Goal: Task Accomplishment & Management: Use online tool/utility

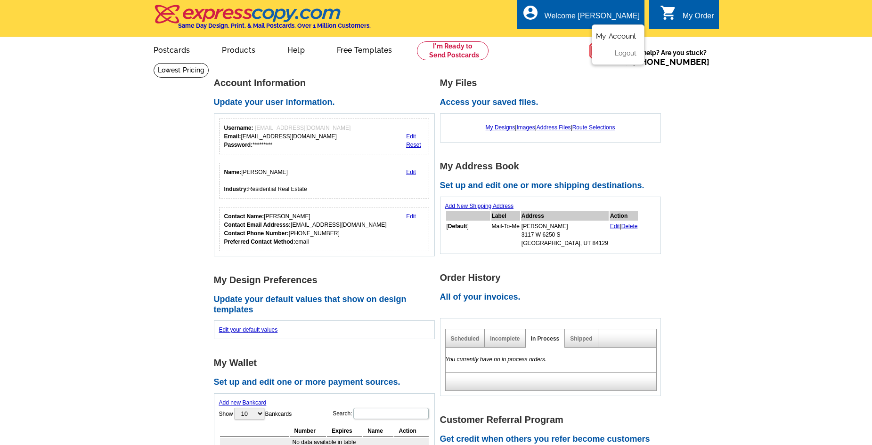
click at [619, 36] on link "My Account" at bounding box center [616, 36] width 40 height 8
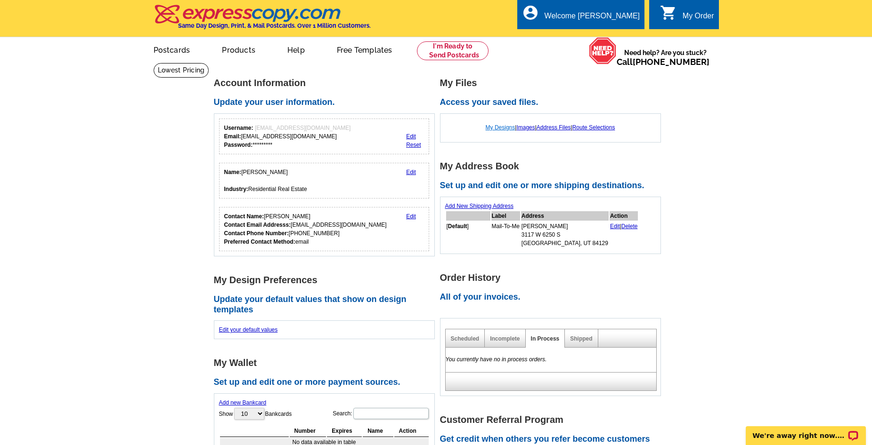
click at [502, 127] on link "My Designs" at bounding box center [500, 127] width 30 height 7
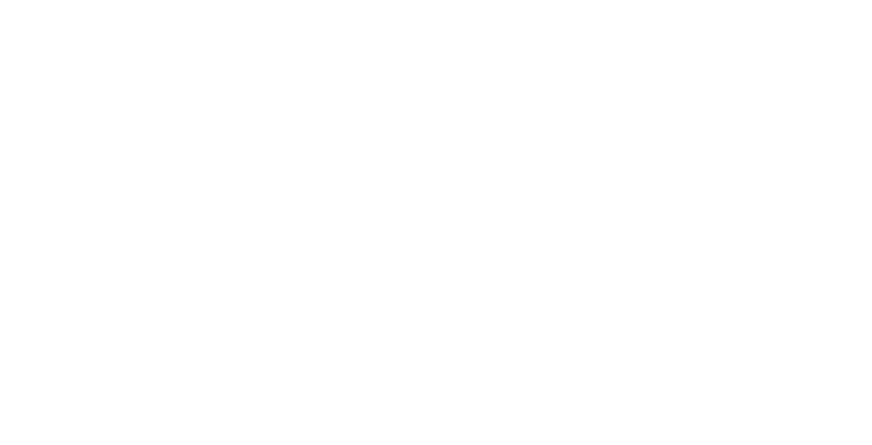
select select "1"
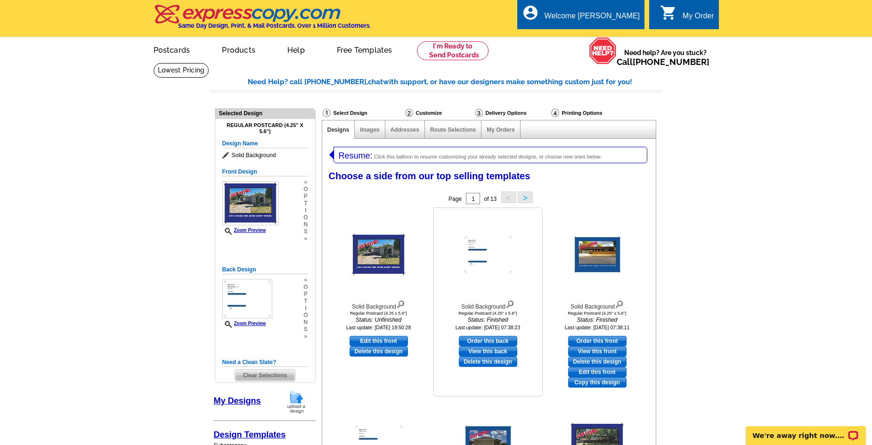
click at [498, 354] on link "View this back" at bounding box center [488, 352] width 58 height 10
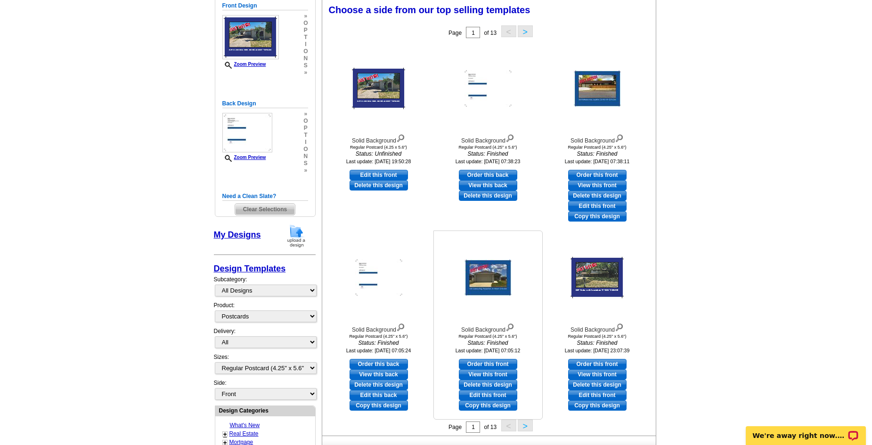
scroll to position [188, 0]
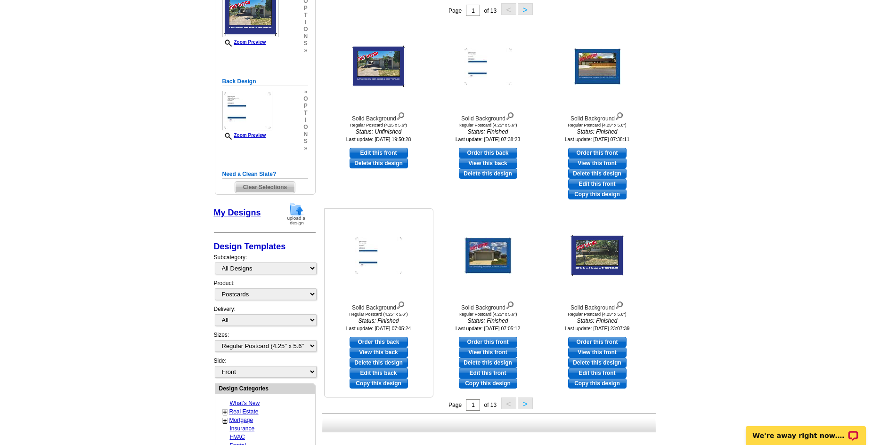
click at [380, 354] on link "View this back" at bounding box center [378, 352] width 58 height 10
click at [524, 405] on button ">" at bounding box center [524, 404] width 15 height 12
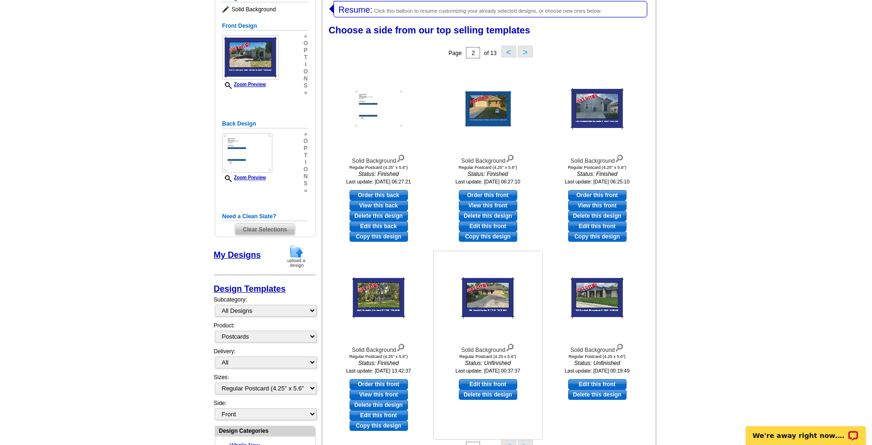
scroll to position [145, 0]
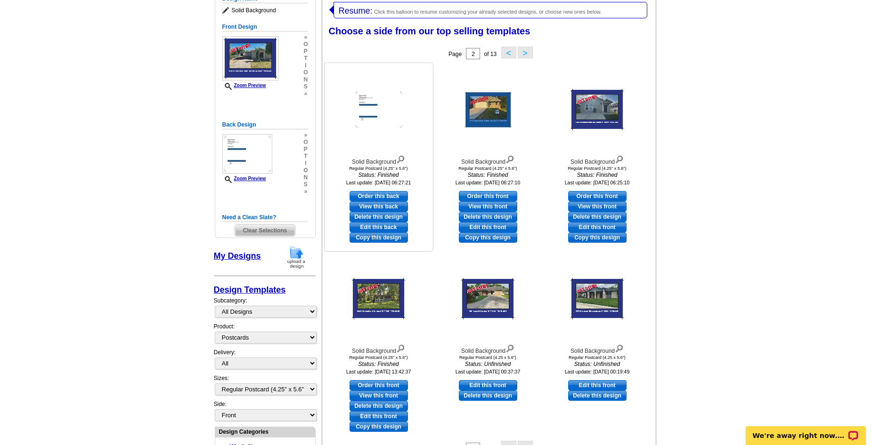
click at [382, 208] on link "View this back" at bounding box center [378, 207] width 58 height 10
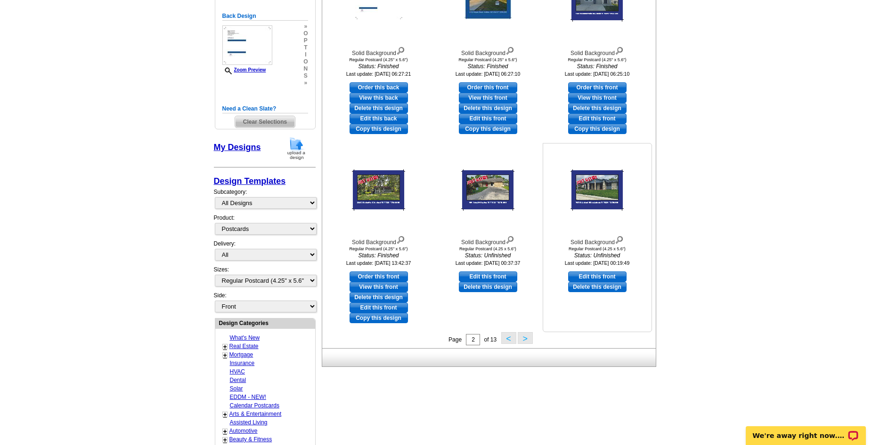
scroll to position [286, 0]
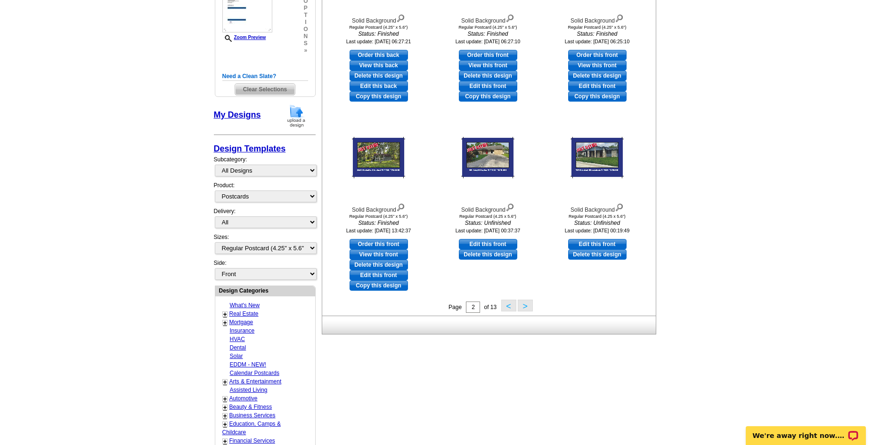
click at [521, 308] on button ">" at bounding box center [524, 306] width 15 height 12
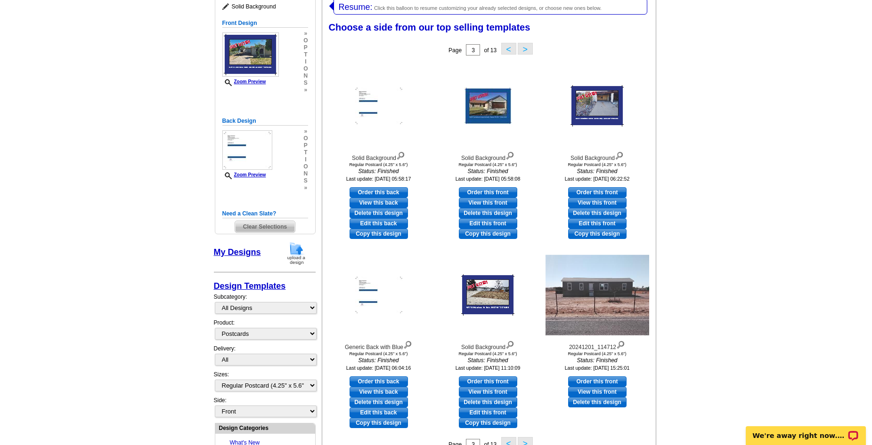
scroll to position [145, 0]
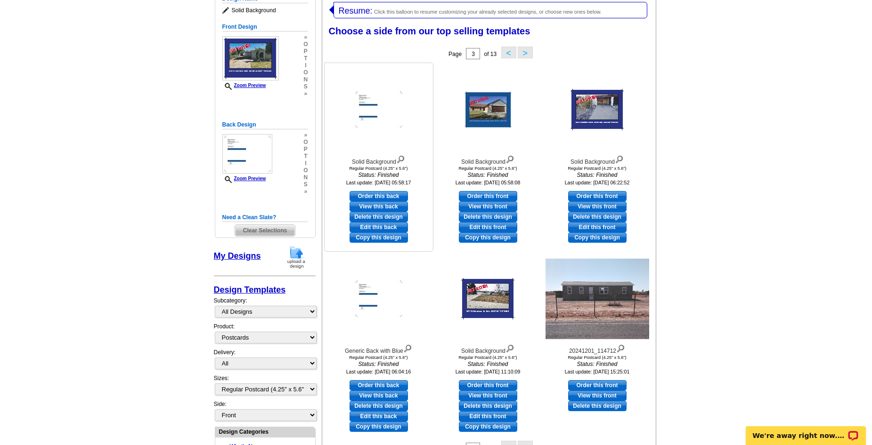
click at [383, 207] on link "View this back" at bounding box center [378, 207] width 58 height 10
click at [382, 396] on link "View this back" at bounding box center [378, 396] width 58 height 10
click at [376, 386] on link "Order this back" at bounding box center [378, 385] width 58 height 10
select select "front"
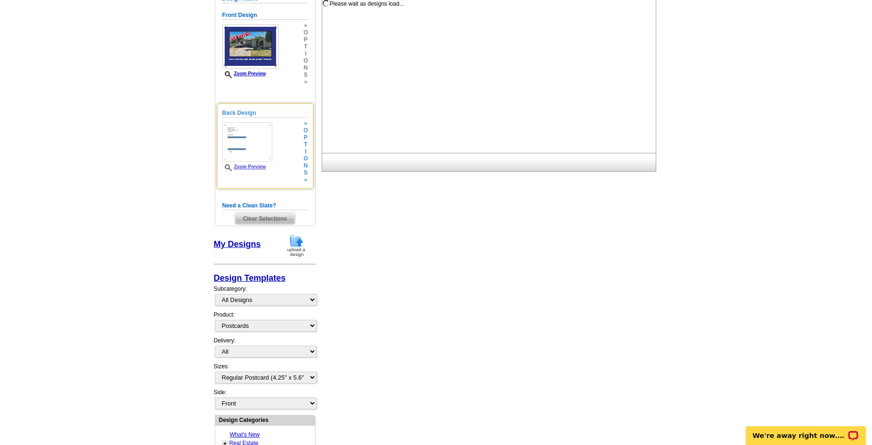
scroll to position [0, 0]
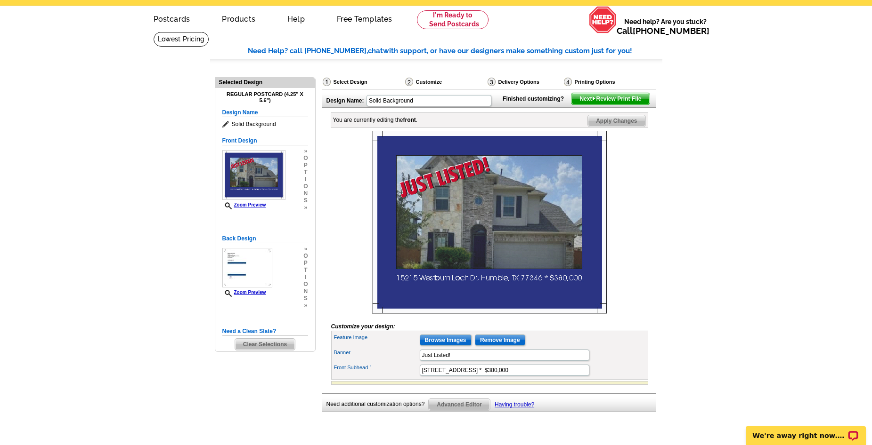
scroll to position [47, 0]
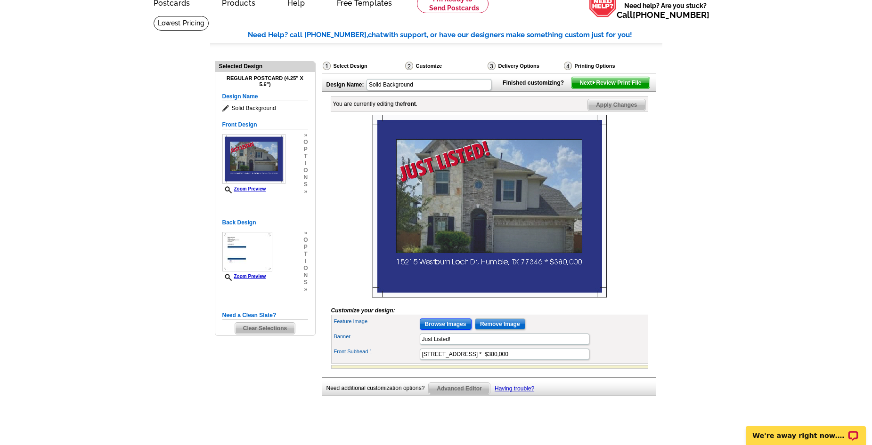
click at [453, 330] on input "Browse Images" at bounding box center [446, 324] width 52 height 11
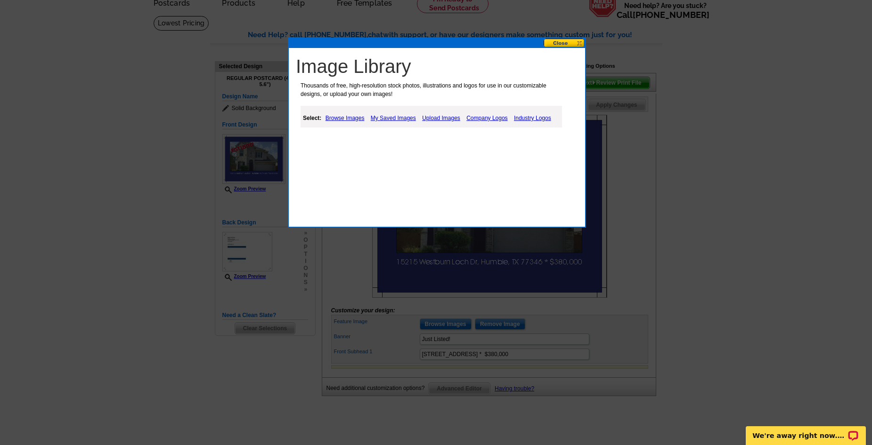
click at [442, 118] on link "Upload Images" at bounding box center [441, 118] width 43 height 11
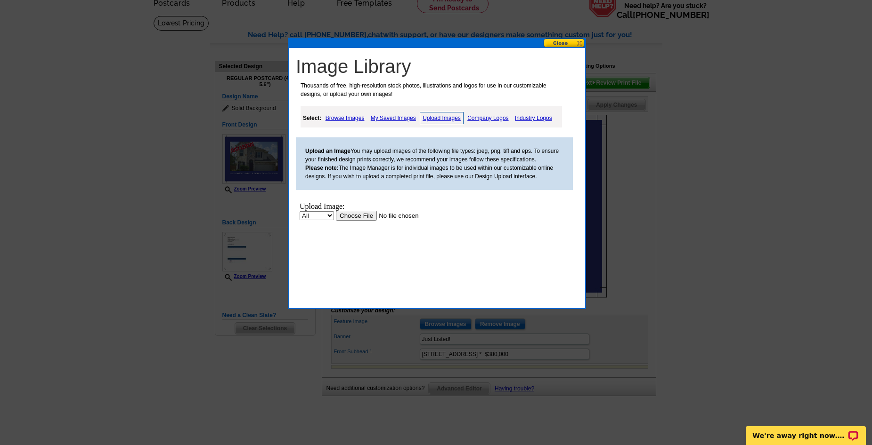
scroll to position [0, 0]
click at [357, 216] on input "file" at bounding box center [395, 216] width 119 height 10
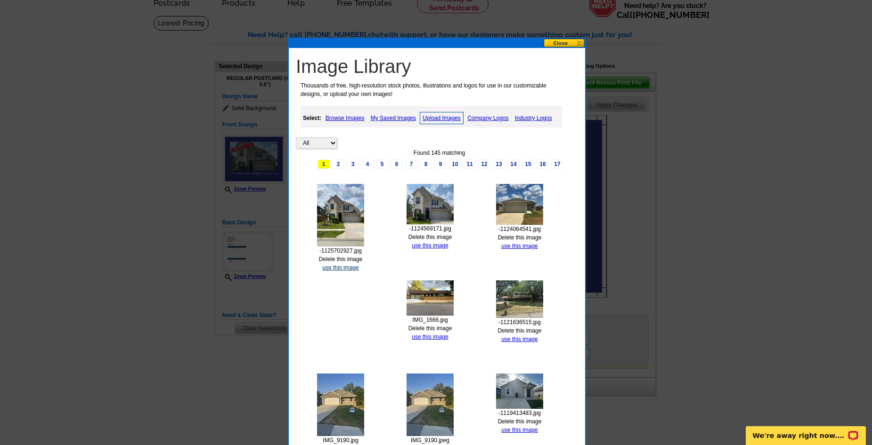
click at [336, 268] on link "use this image" at bounding box center [340, 268] width 36 height 7
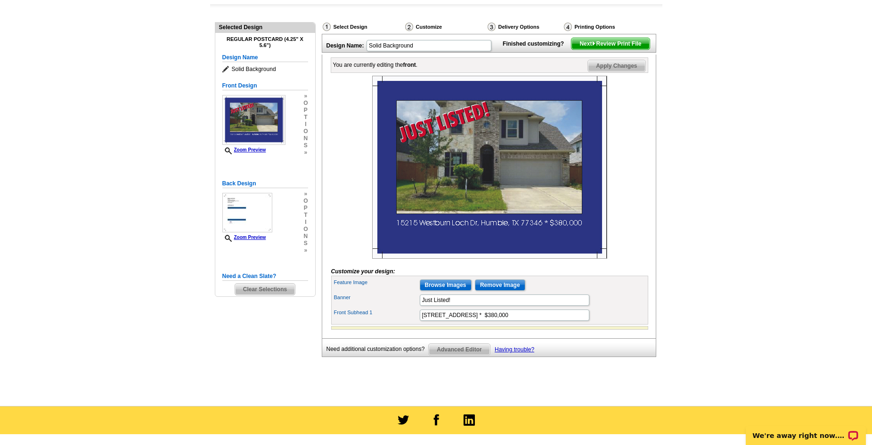
scroll to position [94, 0]
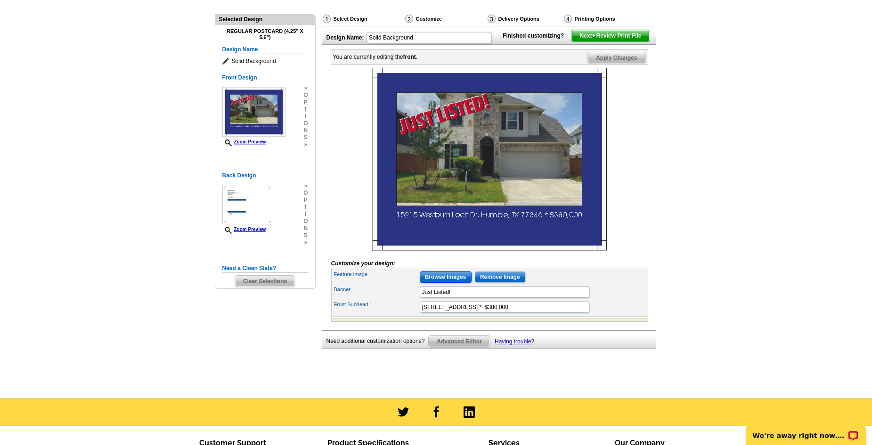
click at [441, 283] on input "Browse Images" at bounding box center [446, 277] width 52 height 11
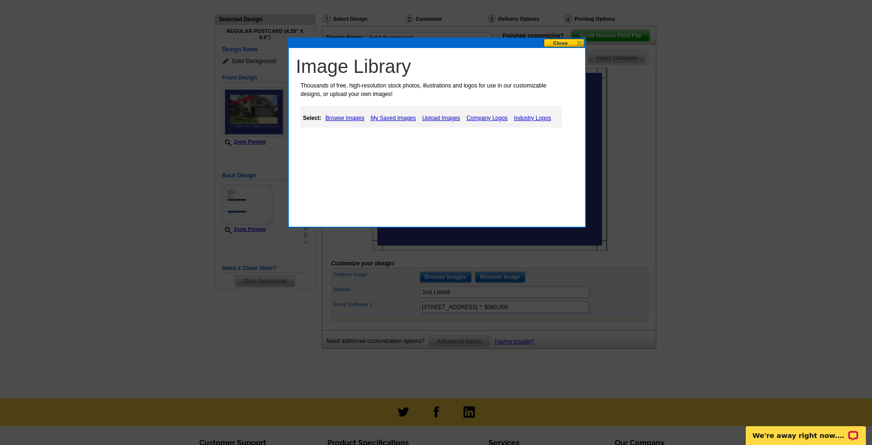
click at [438, 119] on link "Upload Images" at bounding box center [441, 118] width 43 height 11
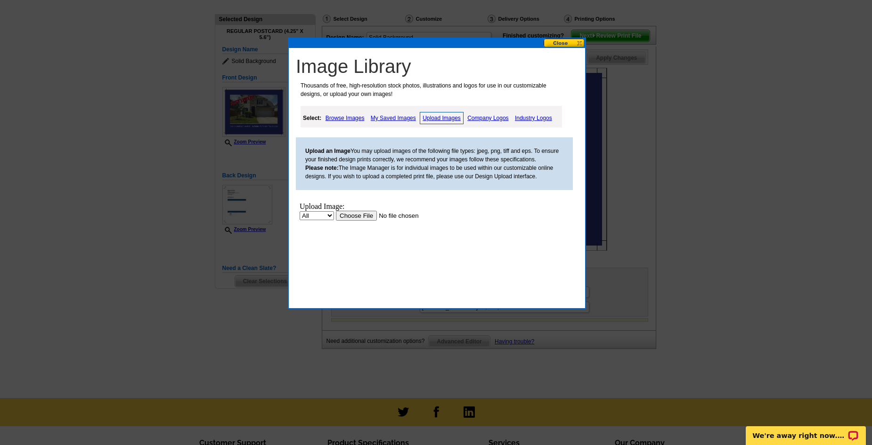
scroll to position [0, 0]
click at [350, 216] on input "file" at bounding box center [395, 216] width 119 height 10
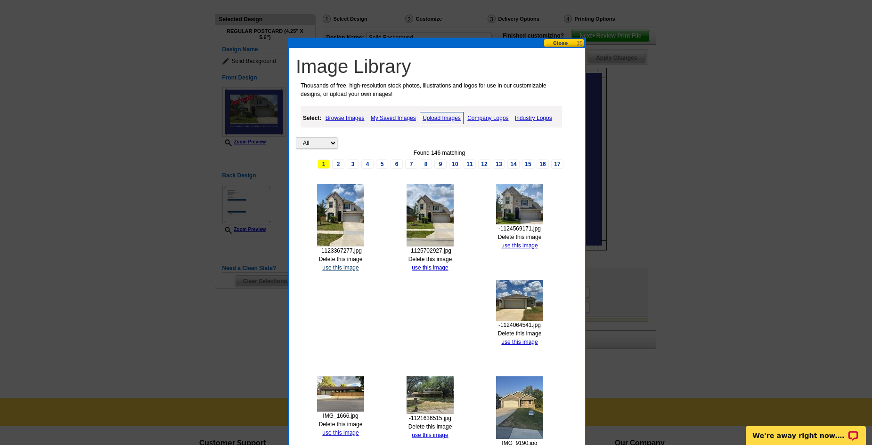
click at [339, 269] on link "use this image" at bounding box center [340, 268] width 36 height 7
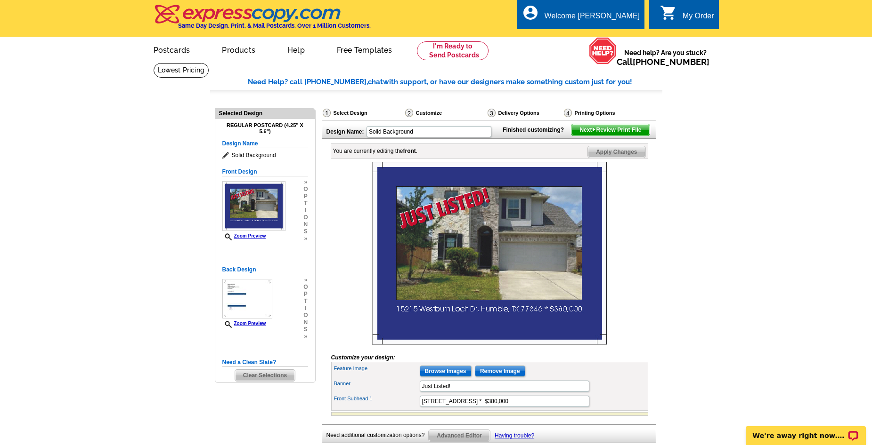
click at [794, 194] on main "Need Help? call [PHONE_NUMBER], chat with support, or have our designers make s…" at bounding box center [436, 278] width 872 height 430
click at [462, 377] on input "Browse Images" at bounding box center [446, 371] width 52 height 11
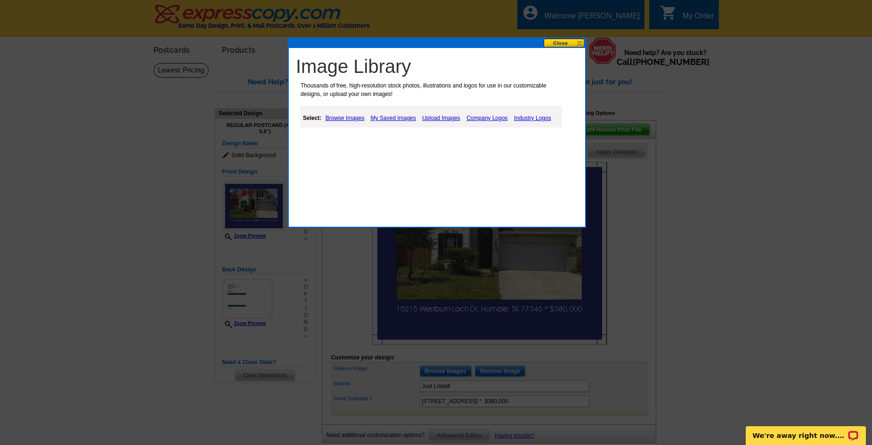
click at [448, 117] on link "Upload Images" at bounding box center [441, 118] width 43 height 11
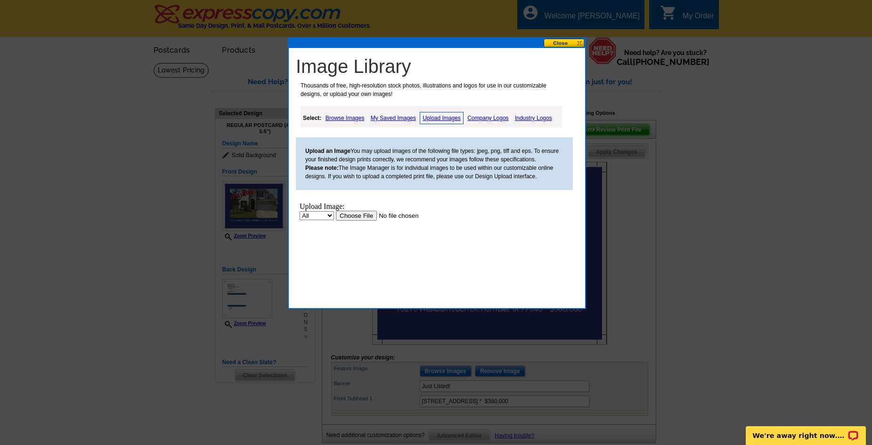
click at [352, 215] on input "file" at bounding box center [395, 216] width 119 height 10
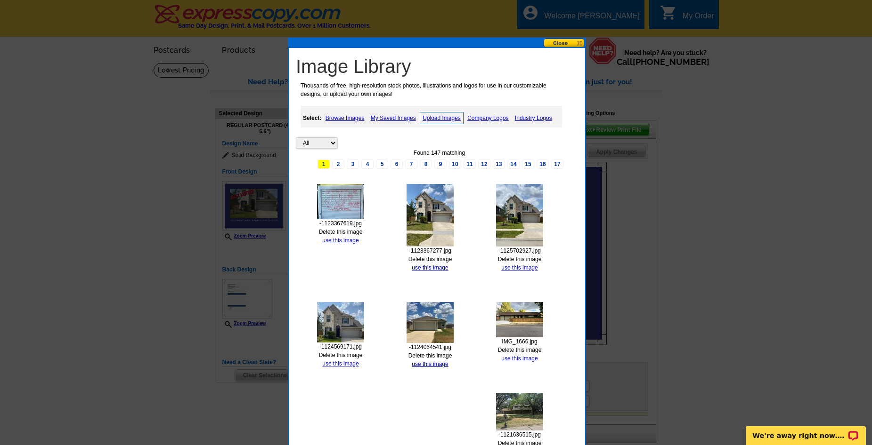
click at [329, 231] on link "Delete this image" at bounding box center [341, 232] width 44 height 7
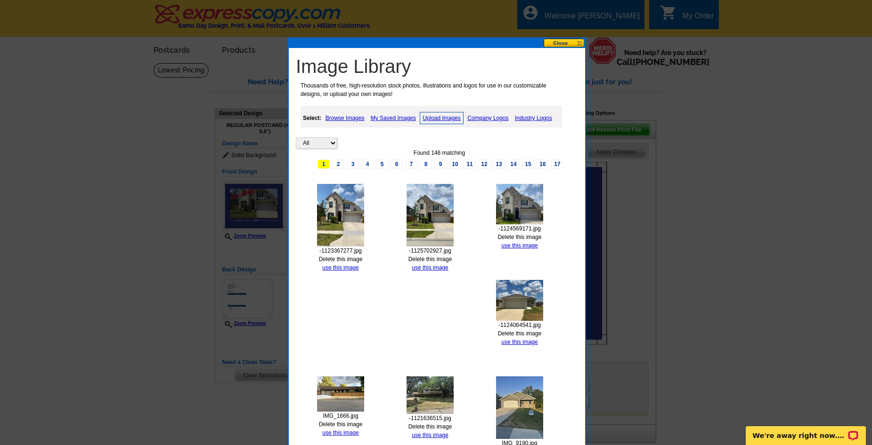
click at [446, 119] on link "Upload Images" at bounding box center [442, 118] width 44 height 12
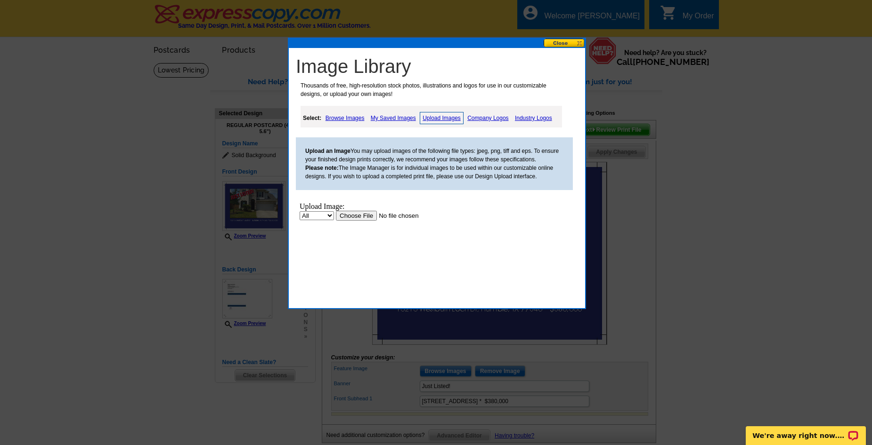
click at [359, 218] on input "file" at bounding box center [395, 216] width 119 height 10
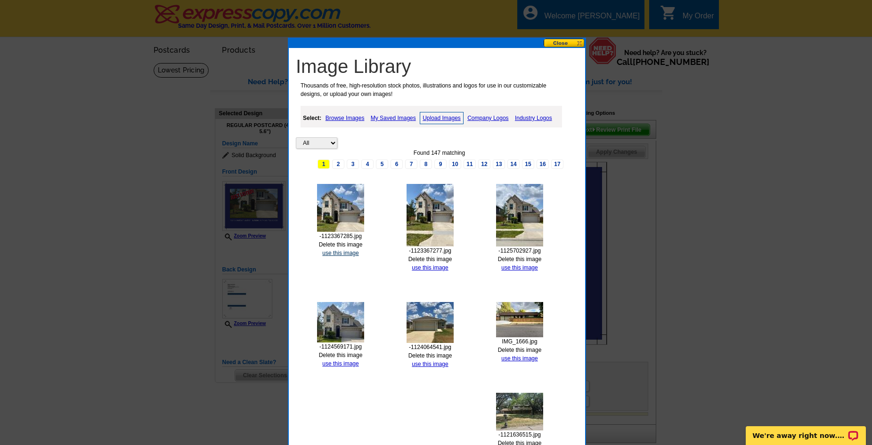
click at [345, 255] on link "use this image" at bounding box center [340, 253] width 36 height 7
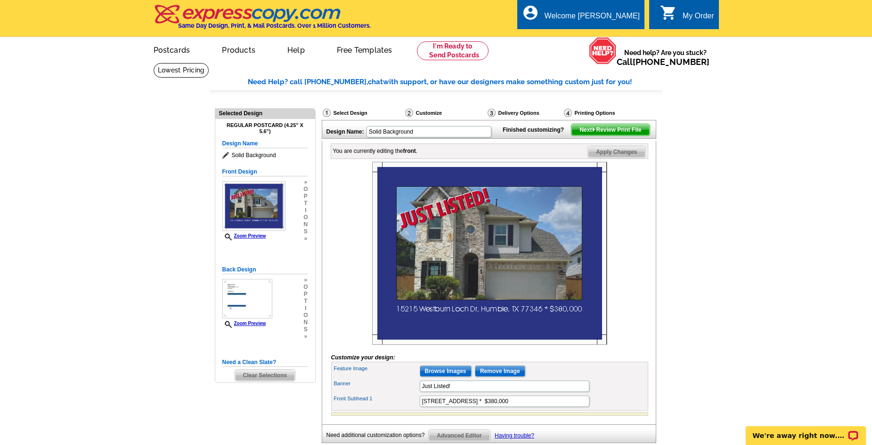
click at [40, 162] on main "Need Help? call [PHONE_NUMBER], chat with support, or have our designers make s…" at bounding box center [436, 278] width 872 height 430
click at [461, 377] on input "Browse Images" at bounding box center [446, 371] width 52 height 11
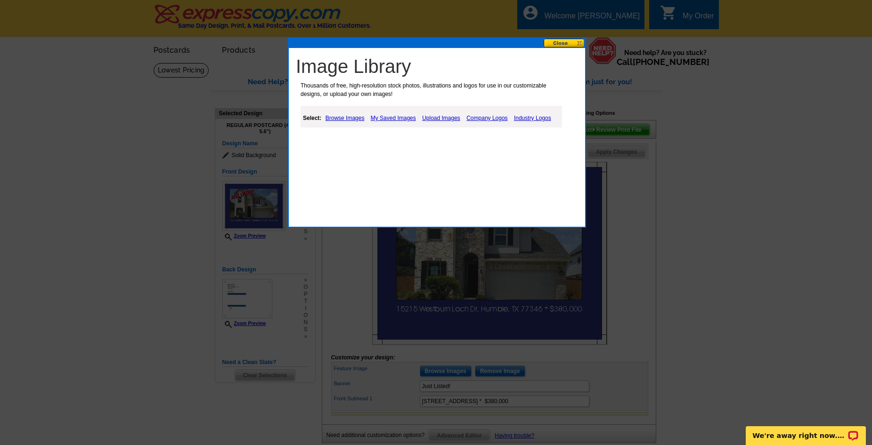
click at [429, 118] on link "Upload Images" at bounding box center [441, 118] width 43 height 11
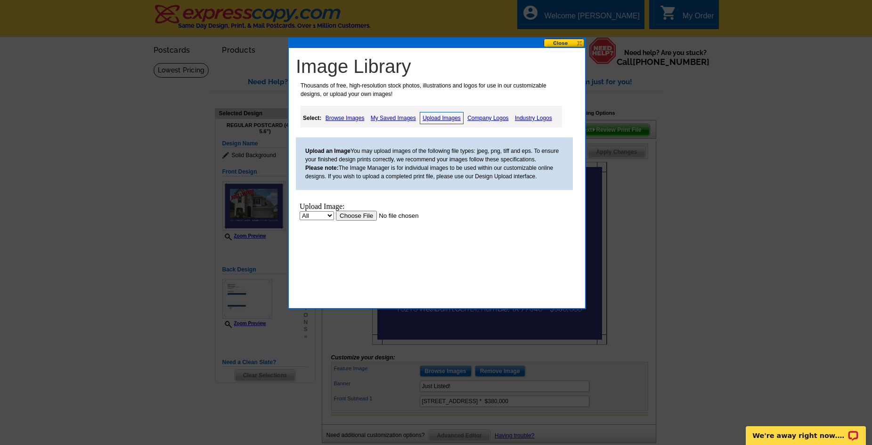
click at [351, 216] on input "file" at bounding box center [395, 216] width 119 height 10
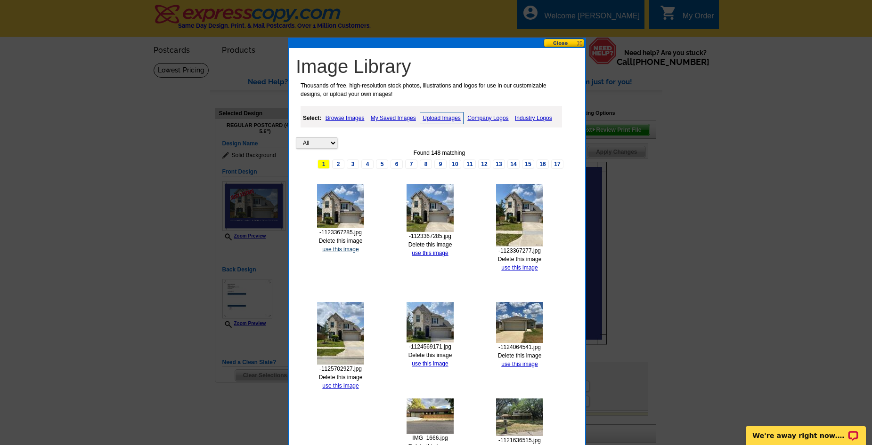
click at [340, 250] on link "use this image" at bounding box center [340, 249] width 36 height 7
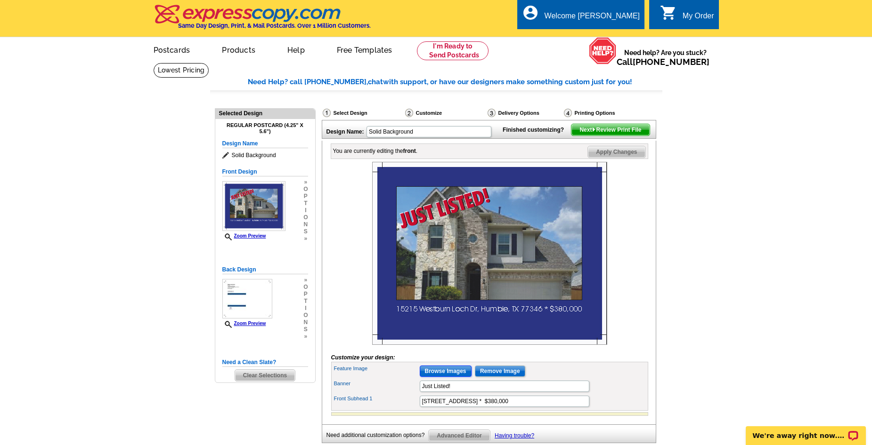
click at [444, 377] on input "Browse Images" at bounding box center [446, 371] width 52 height 11
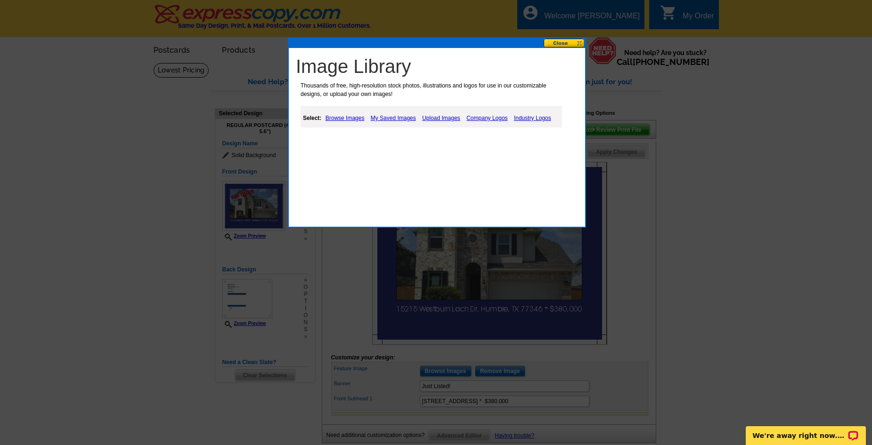
click at [435, 118] on link "Upload Images" at bounding box center [441, 118] width 43 height 11
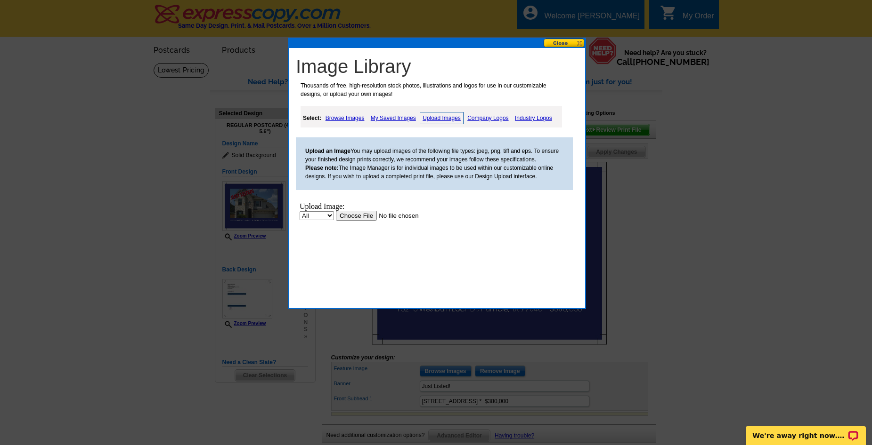
click at [353, 216] on input "file" at bounding box center [395, 216] width 119 height 10
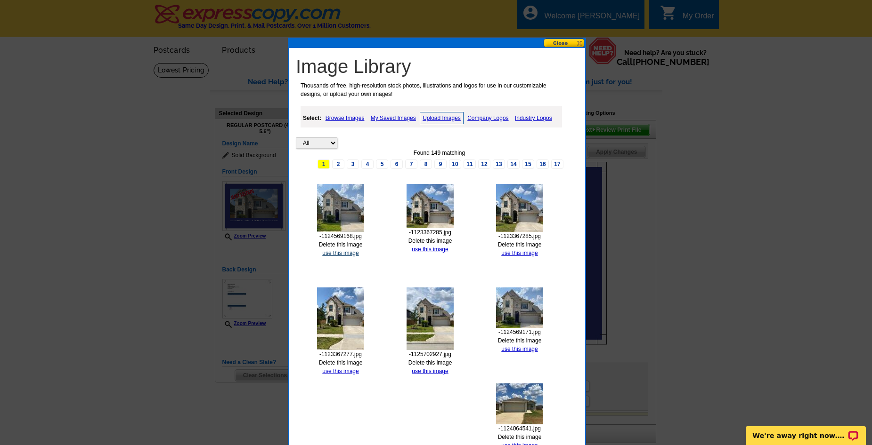
click at [332, 252] on link "use this image" at bounding box center [340, 253] width 36 height 7
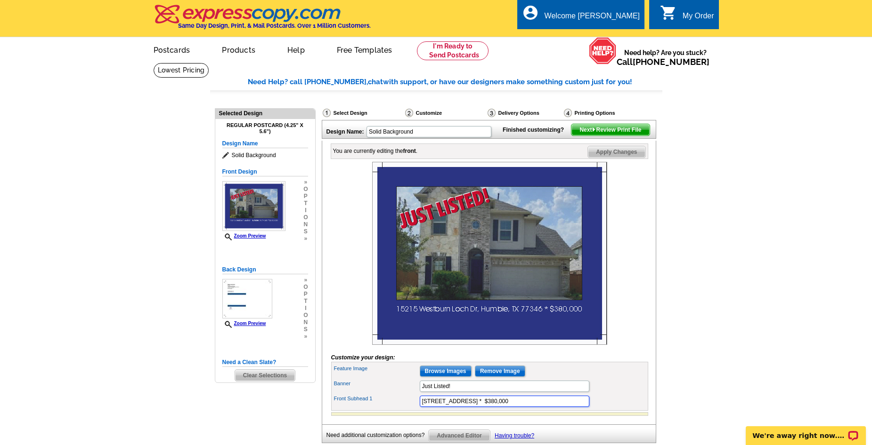
drag, startPoint x: 422, startPoint y: 418, endPoint x: 535, endPoint y: 420, distance: 112.6
click at [535, 407] on input "[STREET_ADDRESS] * $380,000" at bounding box center [505, 401] width 170 height 11
drag, startPoint x: 707, startPoint y: 269, endPoint x: 708, endPoint y: 261, distance: 7.5
click at [708, 268] on main "Need Help? call [PHONE_NUMBER], chat with support, or have our designers make s…" at bounding box center [436, 278] width 872 height 430
